Goal: Task Accomplishment & Management: Use online tool/utility

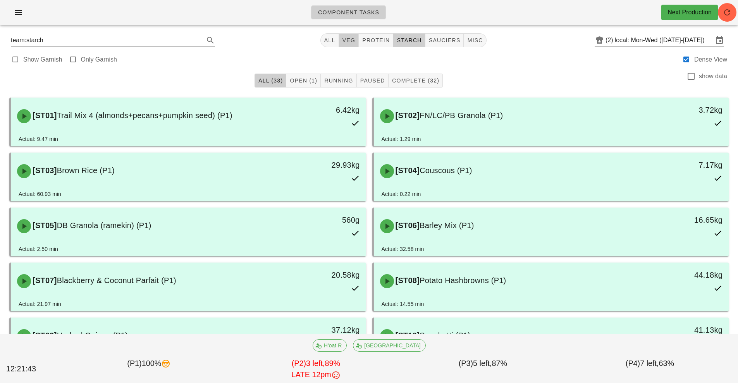
click at [351, 41] on span "veg" at bounding box center [349, 40] width 14 height 6
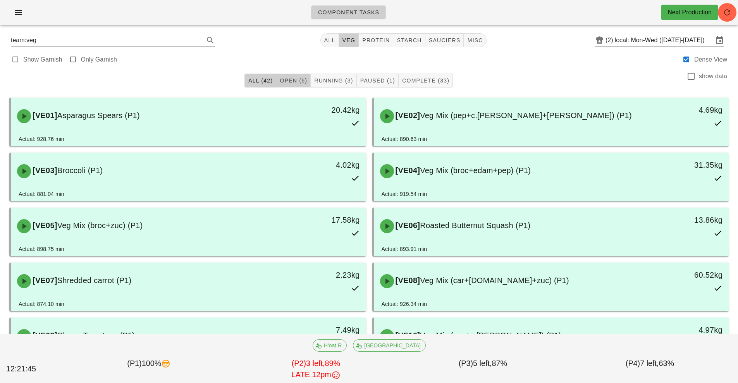
click at [287, 83] on span "Open (6)" at bounding box center [293, 80] width 28 height 6
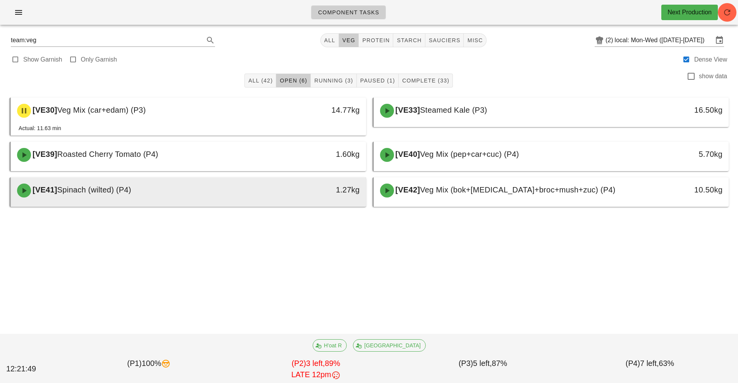
click at [278, 184] on div "1.27kg" at bounding box center [320, 190] width 88 height 23
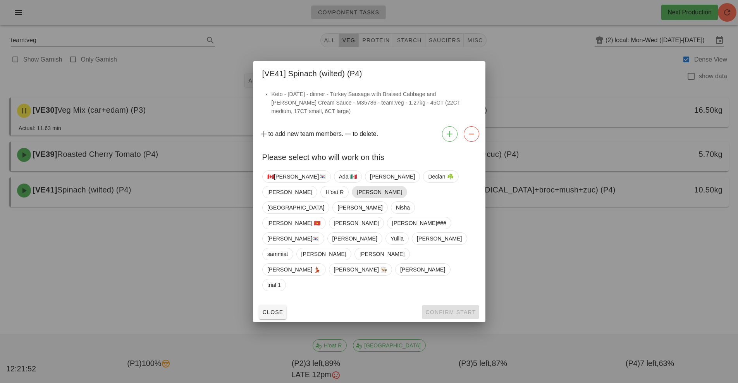
click at [357, 198] on span "[PERSON_NAME]" at bounding box center [379, 192] width 45 height 12
click at [452, 309] on span "Confirm Start" at bounding box center [450, 312] width 51 height 6
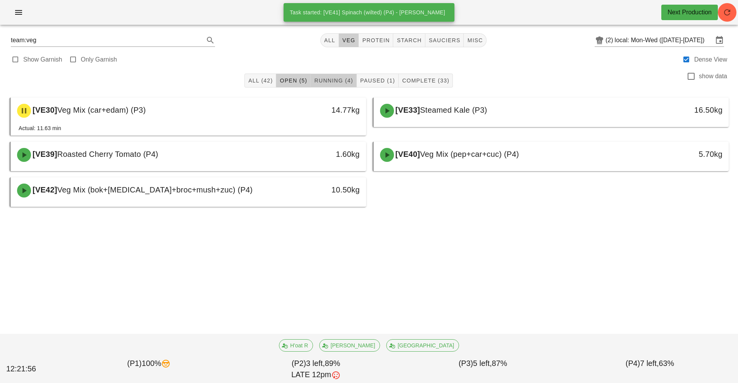
click at [325, 81] on span "Running (4)" at bounding box center [333, 80] width 39 height 6
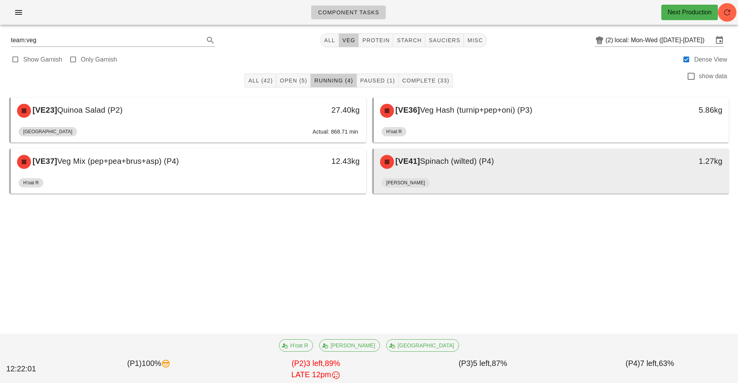
click at [507, 178] on div "[PERSON_NAME]" at bounding box center [552, 184] width 340 height 19
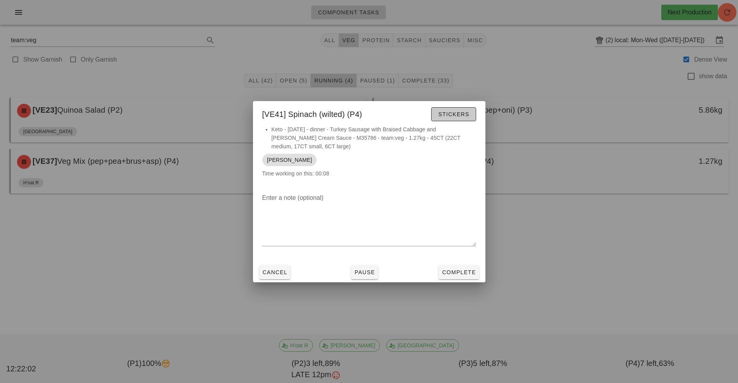
click at [454, 113] on span "Stickers" at bounding box center [453, 114] width 31 height 6
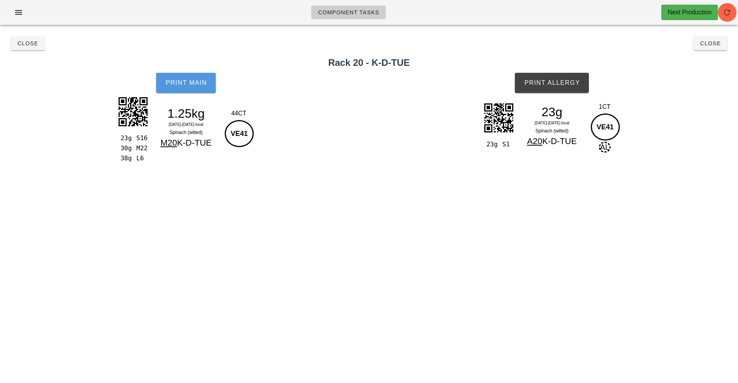
click at [195, 87] on button "Print Main" at bounding box center [186, 83] width 60 height 20
click at [550, 79] on button "Print Allergy" at bounding box center [552, 83] width 74 height 20
click at [22, 47] on button "Close" at bounding box center [28, 43] width 34 height 14
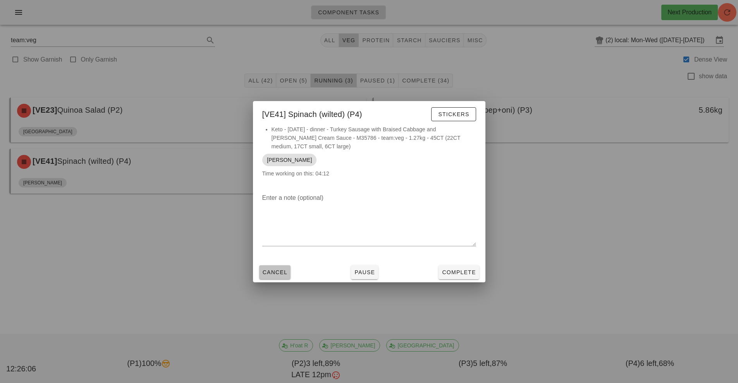
click at [276, 270] on span "Cancel" at bounding box center [275, 272] width 26 height 6
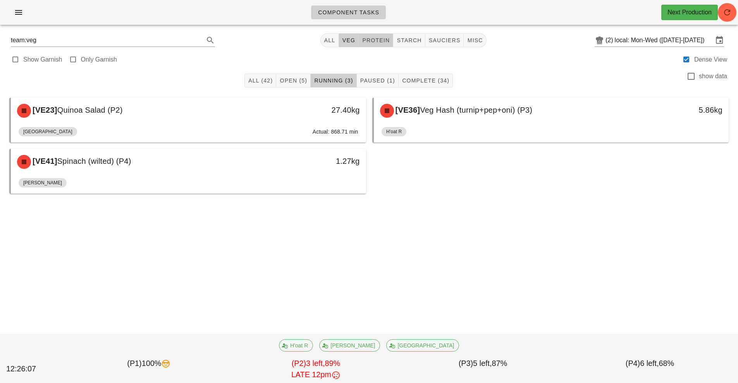
click at [380, 36] on button "protein" at bounding box center [376, 40] width 34 height 14
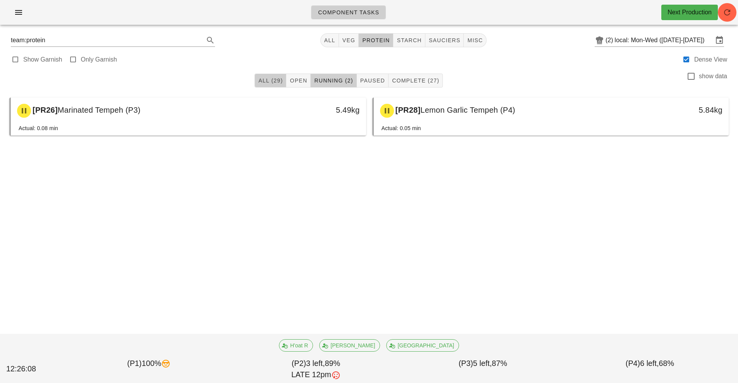
click at [268, 77] on span "All (29)" at bounding box center [270, 80] width 25 height 6
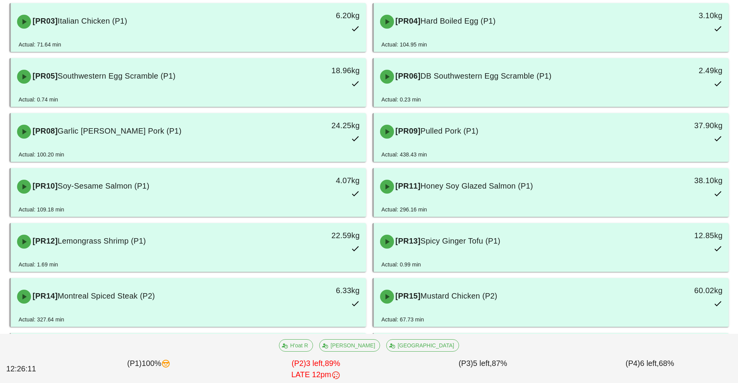
scroll to position [151, 0]
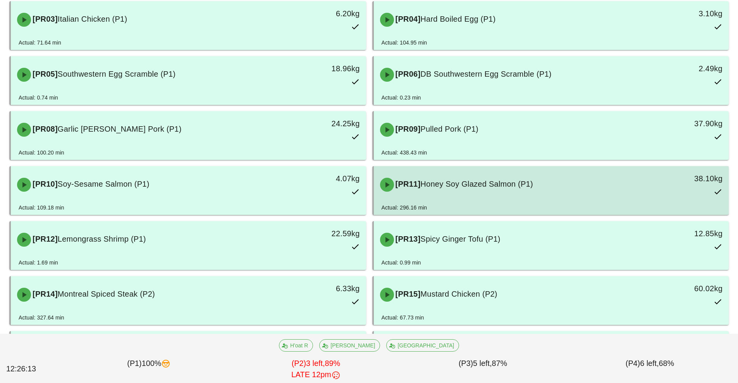
click at [524, 189] on div "[PR11] Honey Soy Glazed Salmon (P1)" at bounding box center [507, 184] width 264 height 23
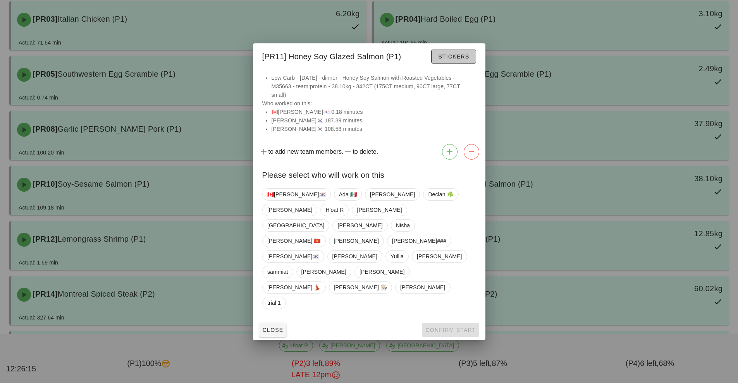
click at [469, 64] on button "Stickers" at bounding box center [453, 57] width 45 height 14
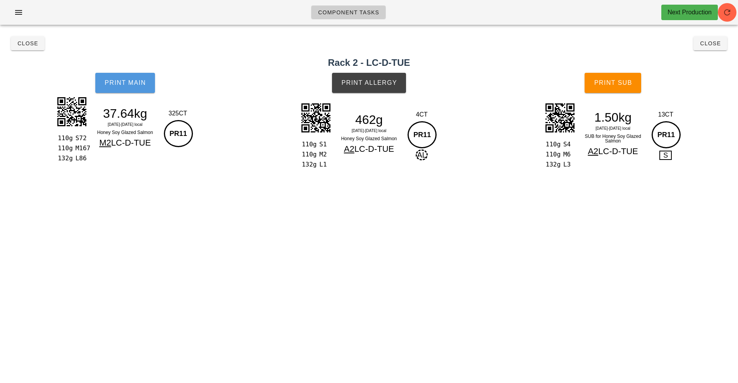
click at [141, 83] on span "Print Main" at bounding box center [125, 82] width 42 height 7
click at [716, 44] on span "Close" at bounding box center [710, 43] width 21 height 6
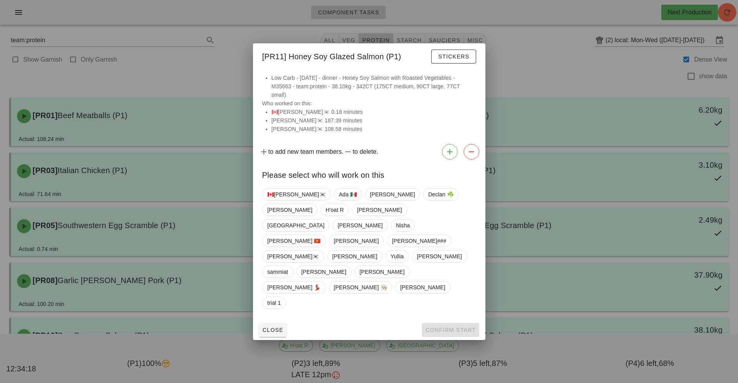
click at [534, 151] on div at bounding box center [369, 191] width 738 height 383
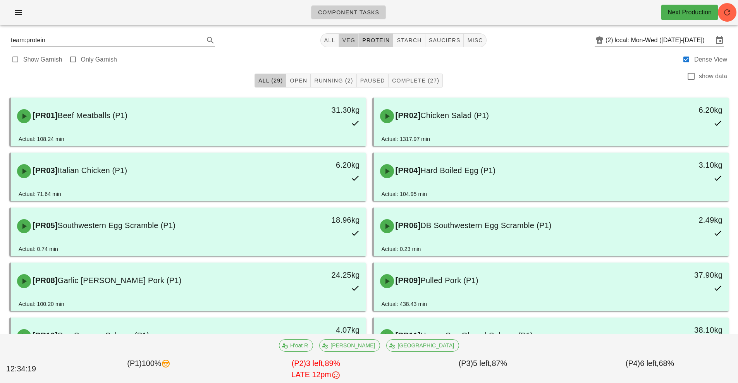
click at [347, 39] on span "veg" at bounding box center [349, 40] width 14 height 6
type input "team:veg"
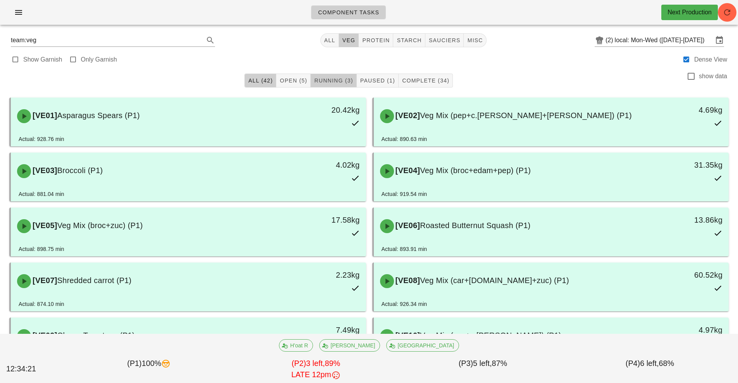
click at [331, 81] on span "Running (3)" at bounding box center [333, 80] width 39 height 6
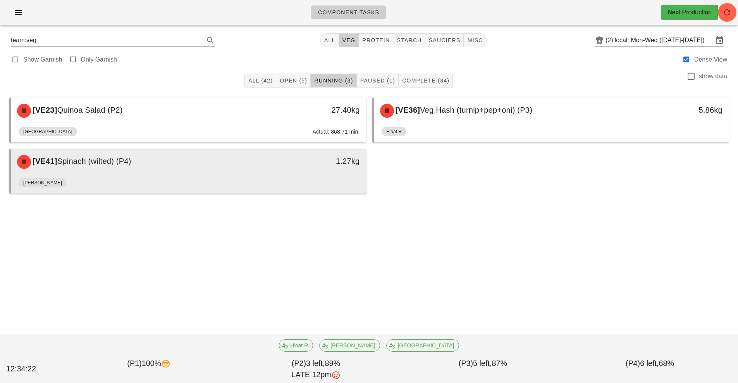
click at [280, 177] on div "[PERSON_NAME]" at bounding box center [189, 184] width 340 height 19
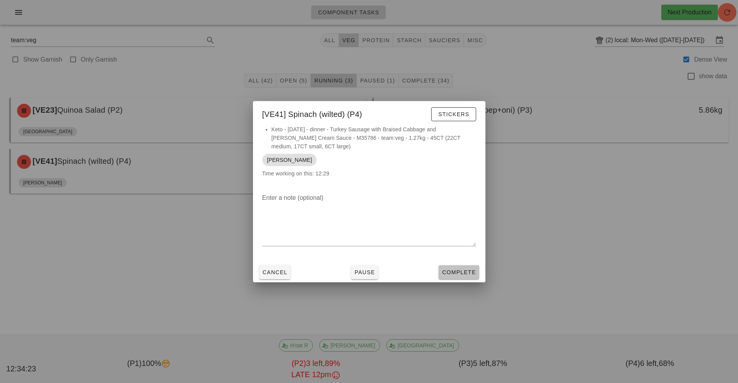
click at [459, 278] on button "Complete" at bounding box center [458, 272] width 40 height 14
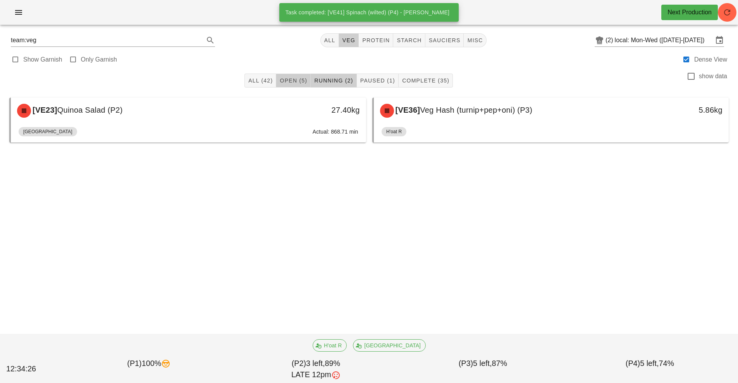
click at [298, 80] on span "Open (5)" at bounding box center [293, 80] width 28 height 6
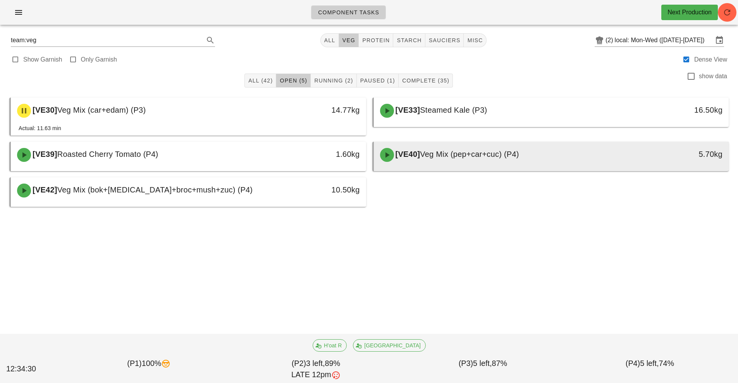
click at [466, 149] on div "[VE40] Veg Mix (pep+car+cuc) (P4)" at bounding box center [507, 154] width 264 height 23
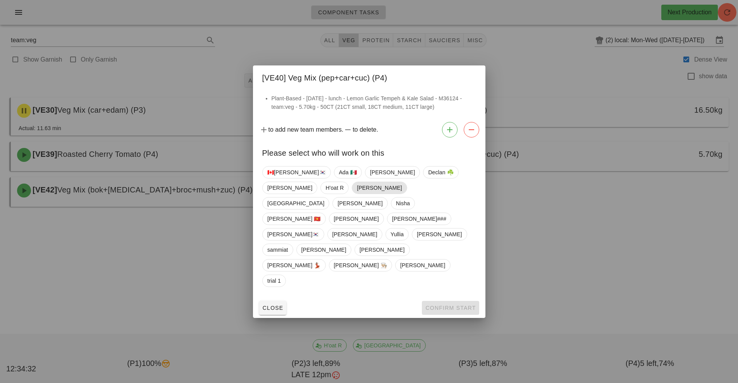
click at [357, 194] on span "[PERSON_NAME]" at bounding box center [379, 188] width 45 height 12
click at [452, 305] on span "Confirm Start" at bounding box center [450, 308] width 51 height 6
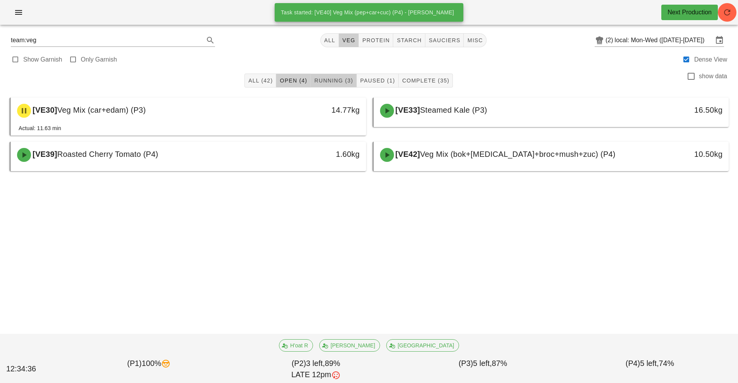
click at [327, 80] on span "Running (3)" at bounding box center [333, 80] width 39 height 6
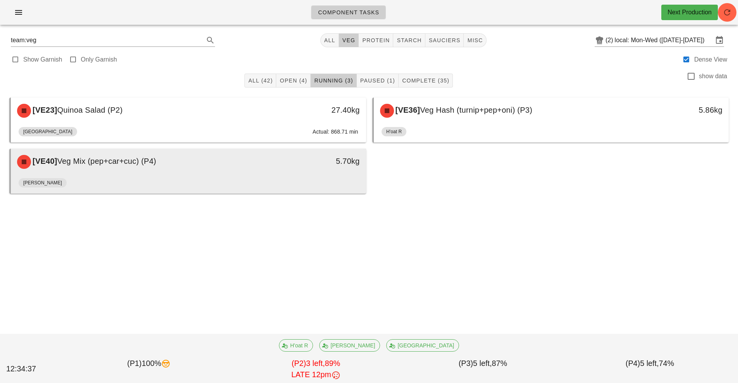
click at [198, 180] on div "[PERSON_NAME]" at bounding box center [189, 184] width 340 height 19
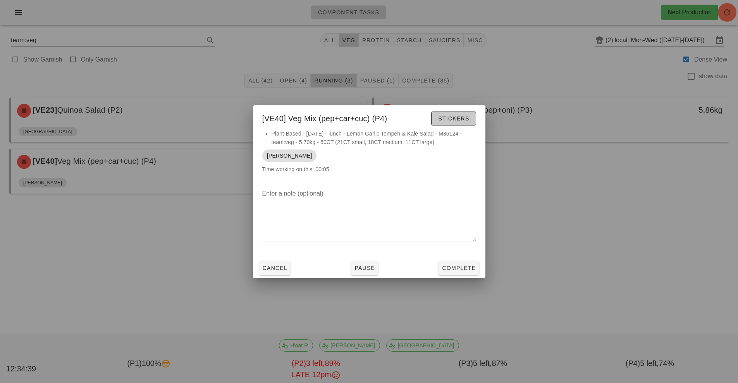
click at [455, 120] on span "Stickers" at bounding box center [453, 118] width 31 height 6
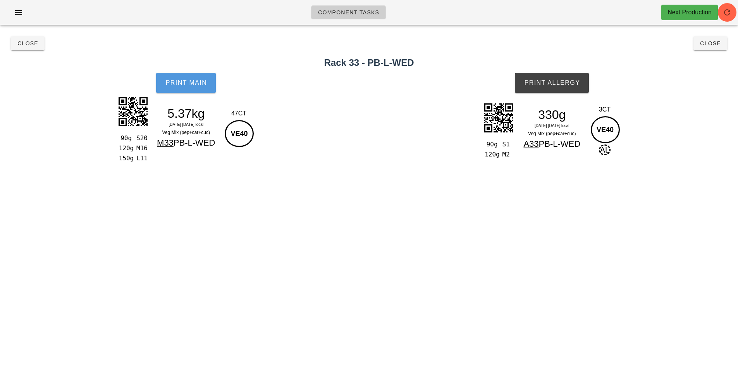
click at [186, 86] on button "Print Main" at bounding box center [186, 83] width 60 height 20
click at [553, 75] on button "Print Allergy" at bounding box center [552, 83] width 74 height 20
click at [28, 37] on button "Close" at bounding box center [28, 43] width 34 height 14
